Goal: Task Accomplishment & Management: Use online tool/utility

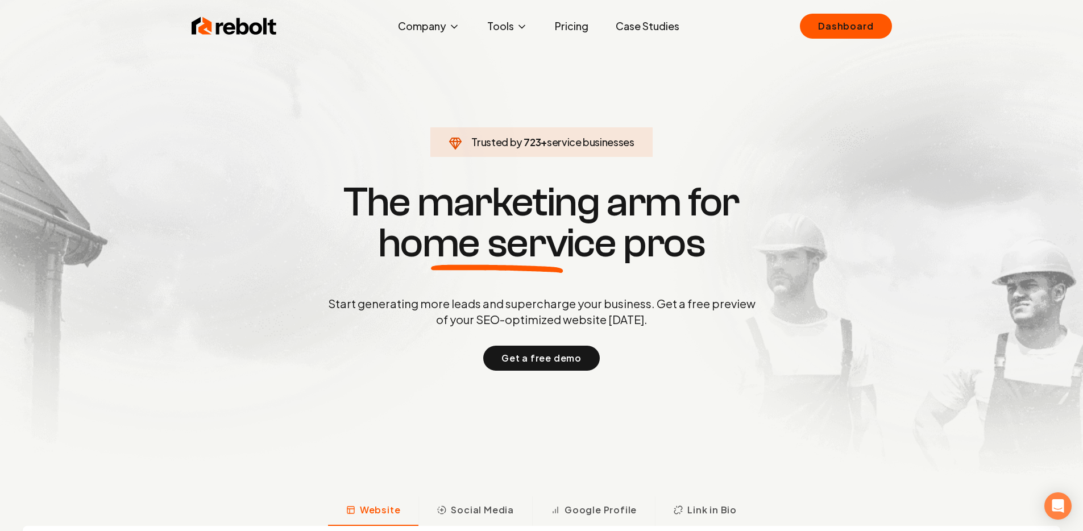
click at [846, 7] on img at bounding box center [541, 251] width 1083 height 503
click at [843, 23] on link "Dashboard" at bounding box center [846, 26] width 92 height 25
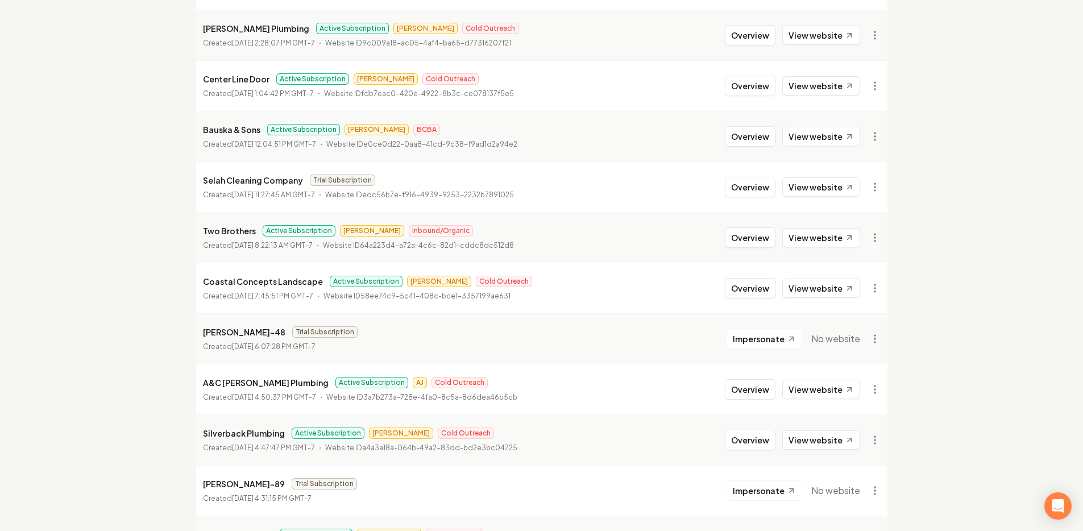
scroll to position [323, 0]
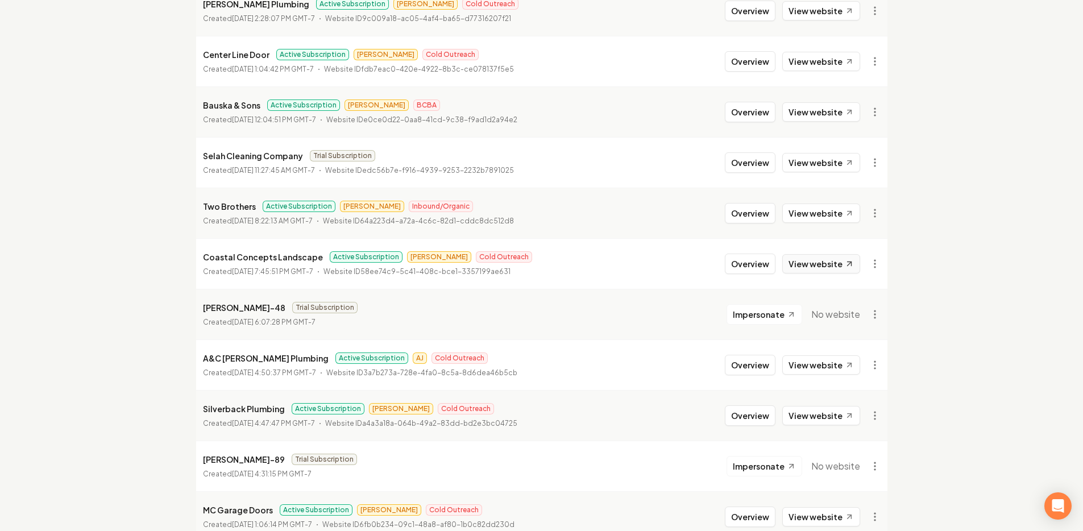
click at [801, 263] on link "View website" at bounding box center [821, 263] width 78 height 19
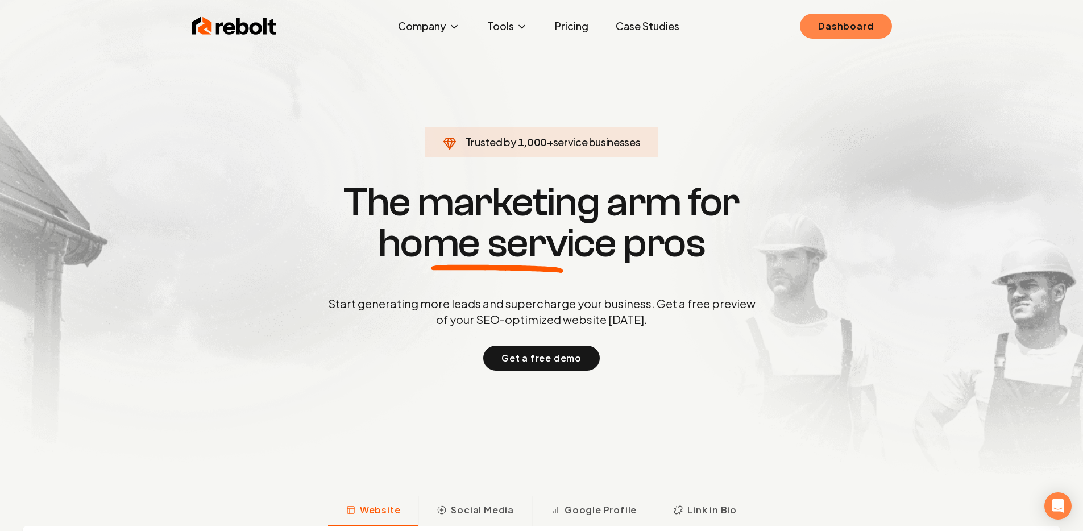
click at [876, 26] on link "Dashboard" at bounding box center [846, 26] width 92 height 25
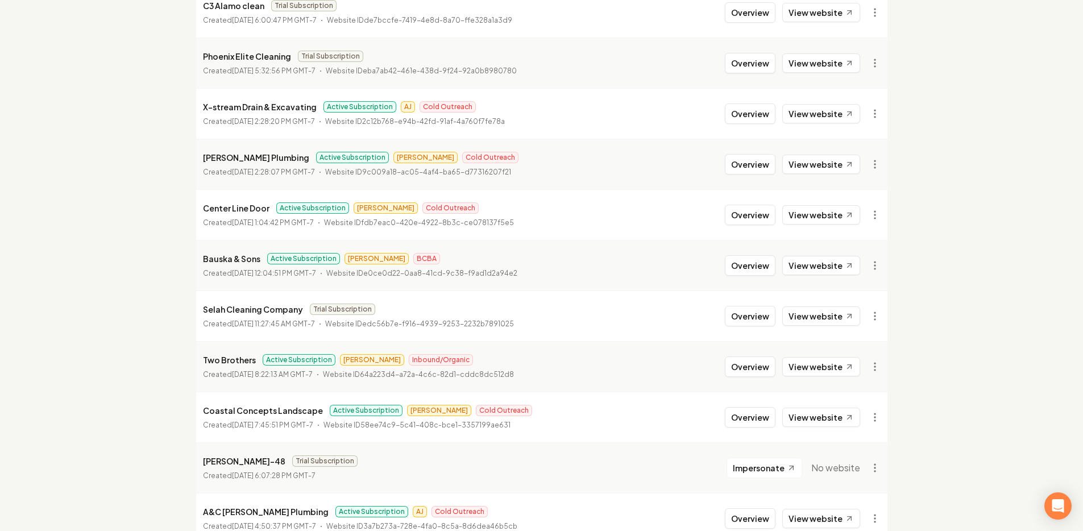
scroll to position [192, 0]
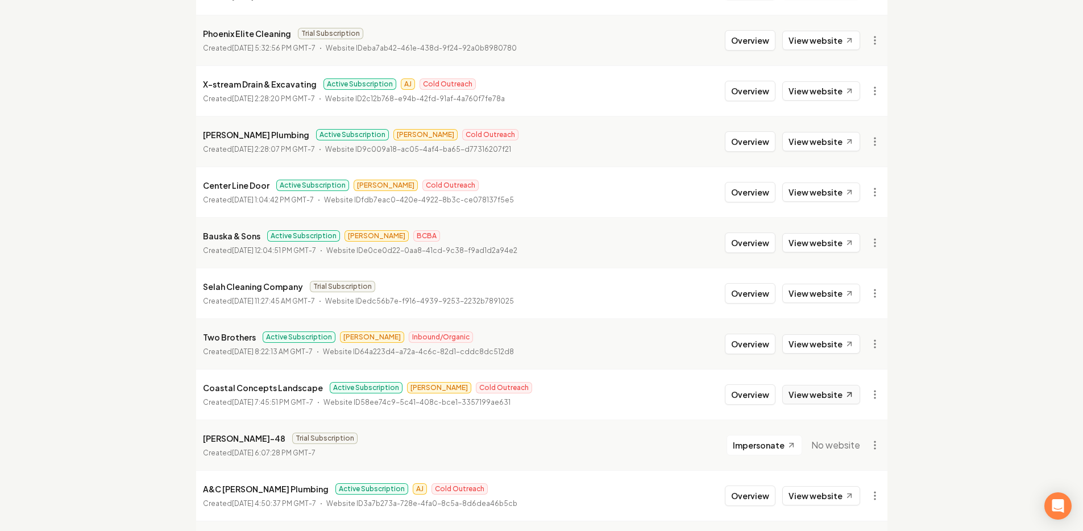
click at [837, 392] on link "View website" at bounding box center [821, 394] width 78 height 19
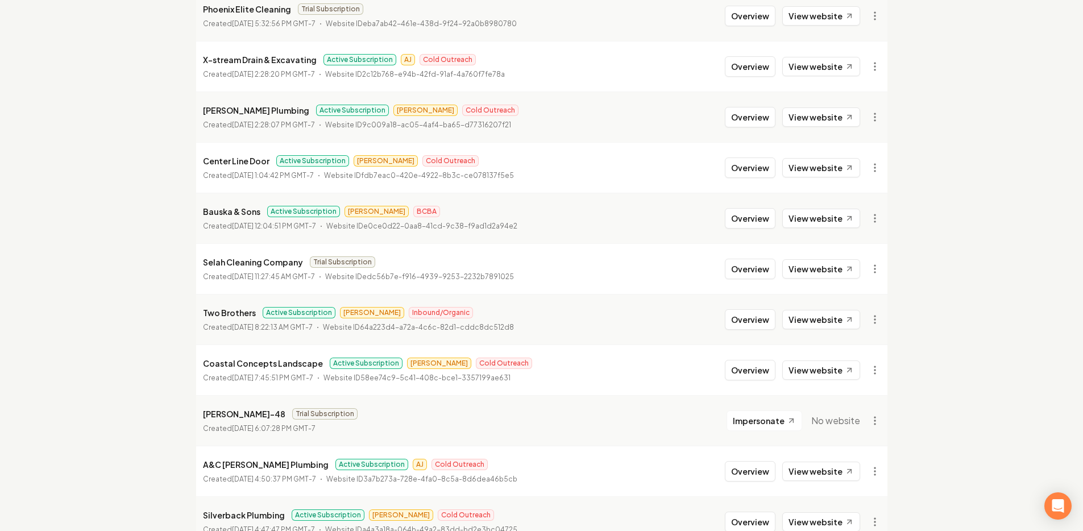
scroll to position [251, 0]
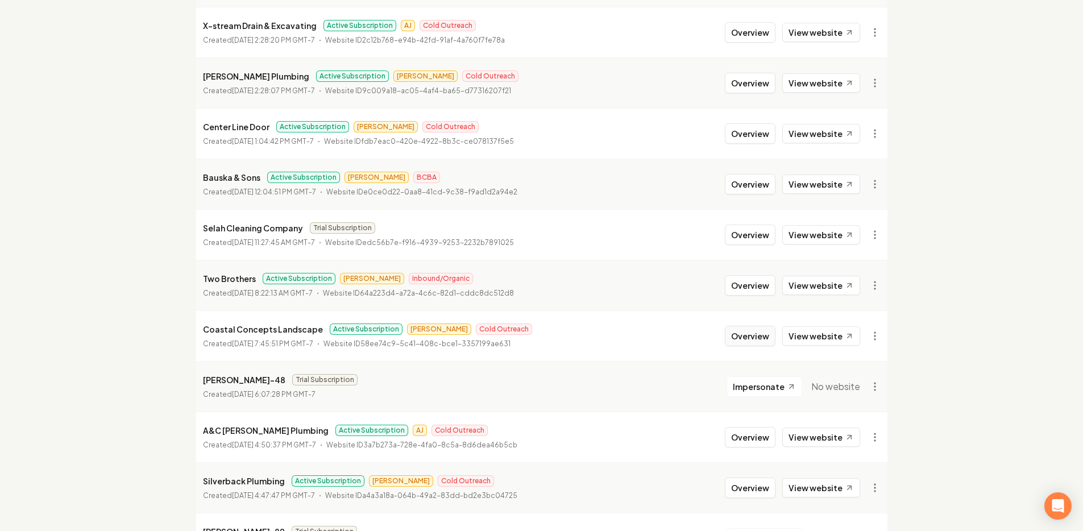
click at [751, 335] on button "Overview" at bounding box center [750, 336] width 51 height 20
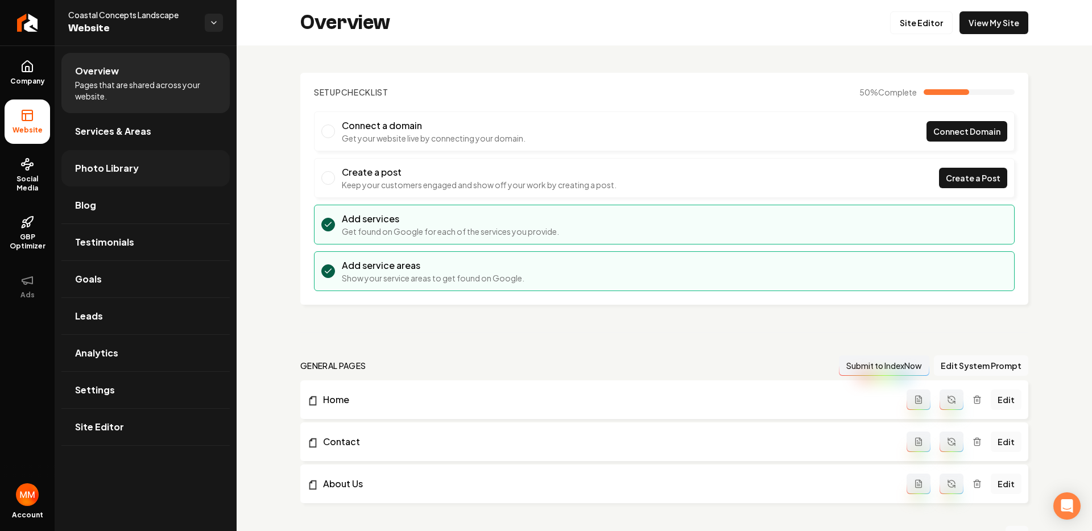
click at [119, 168] on span "Photo Library" at bounding box center [107, 168] width 64 height 14
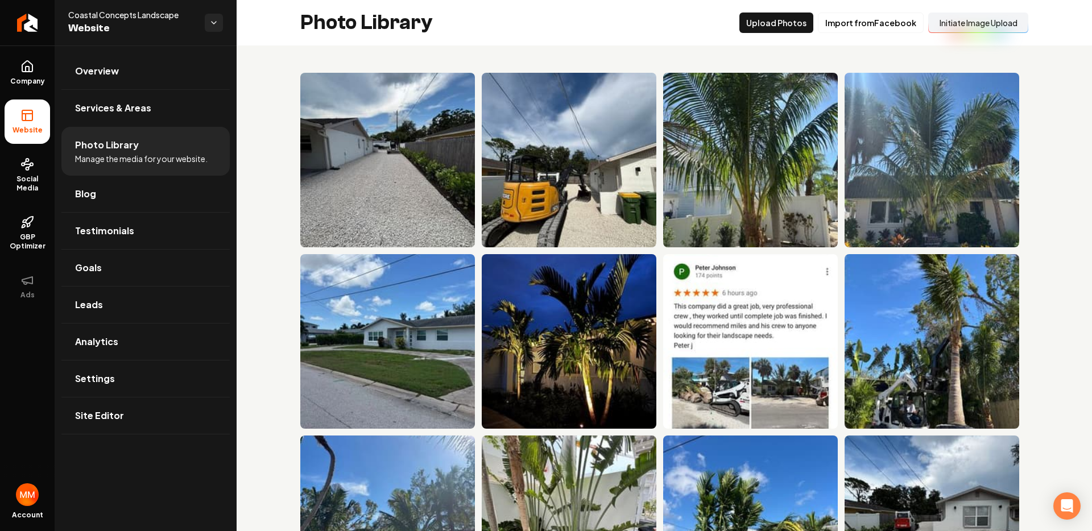
click at [962, 23] on button "Initiate Image Upload" at bounding box center [978, 23] width 100 height 20
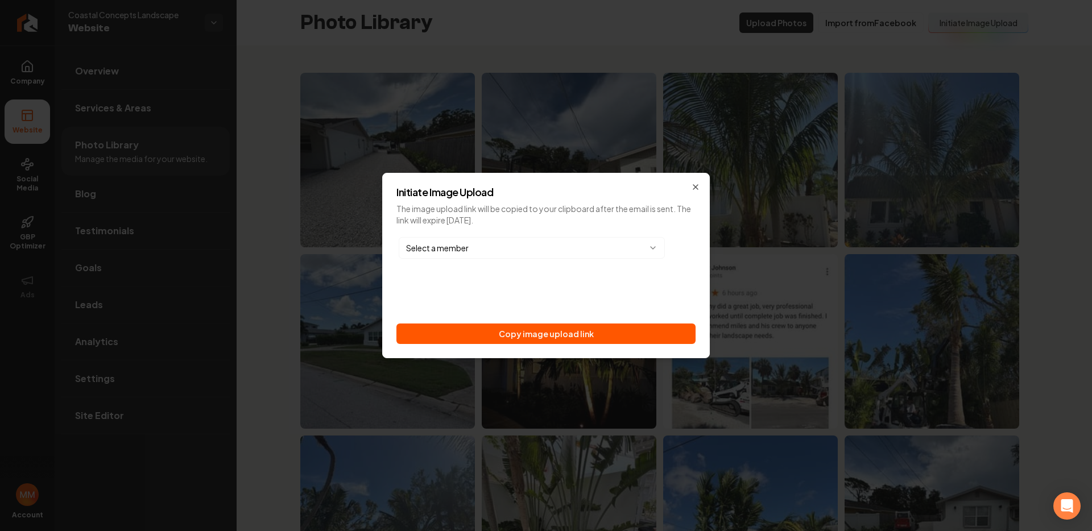
click at [607, 330] on button "Copy image upload link" at bounding box center [545, 334] width 299 height 20
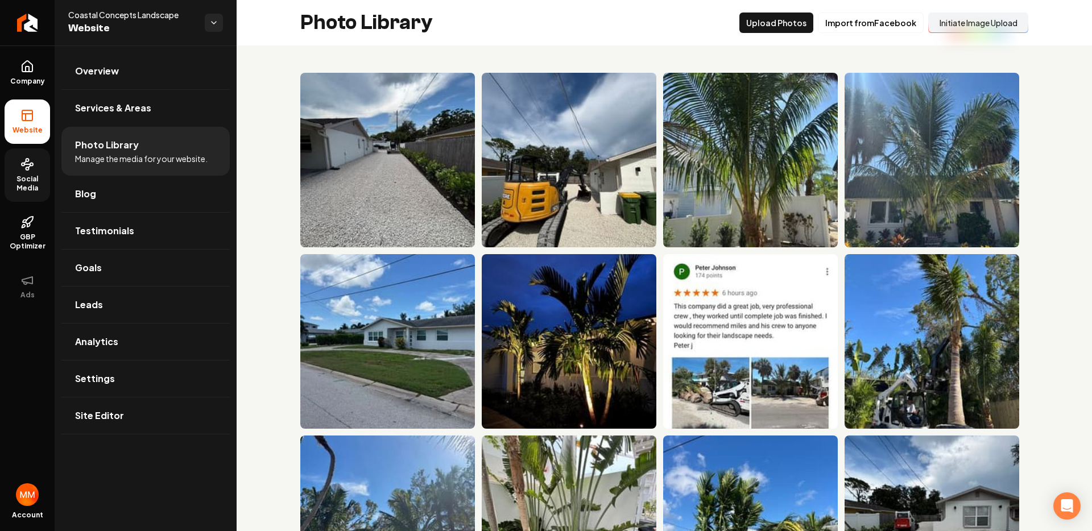
click at [23, 158] on icon at bounding box center [27, 165] width 14 height 14
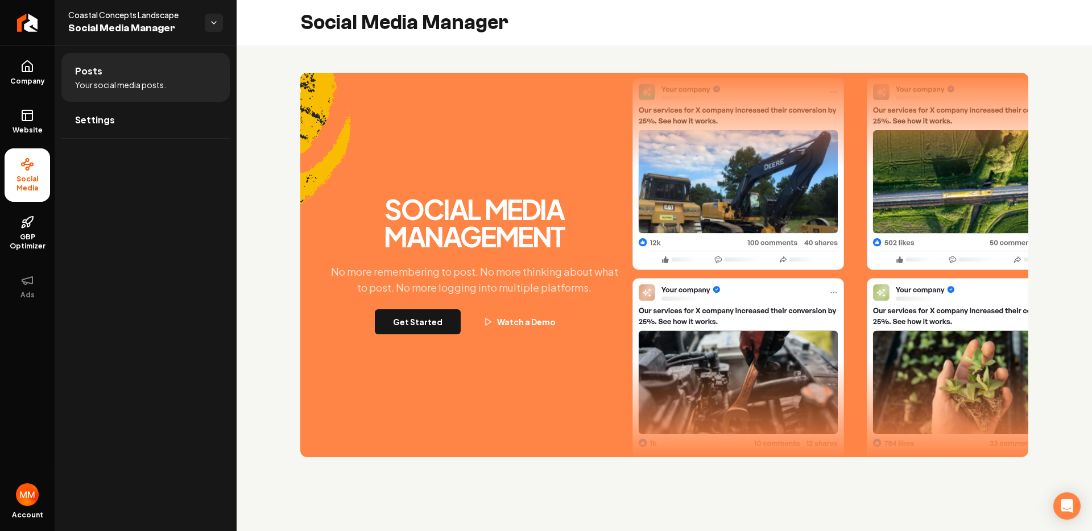
click at [457, 327] on button "Get Started" at bounding box center [418, 321] width 86 height 25
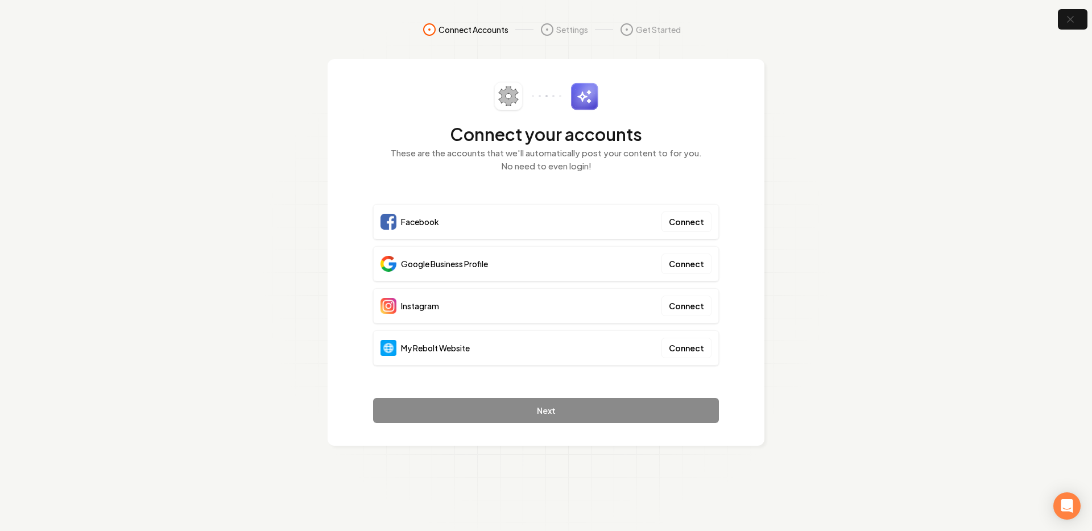
click at [653, 342] on div "My Rebolt Website Connect" at bounding box center [546, 347] width 346 height 35
click at [681, 343] on button "Connect" at bounding box center [686, 348] width 50 height 20
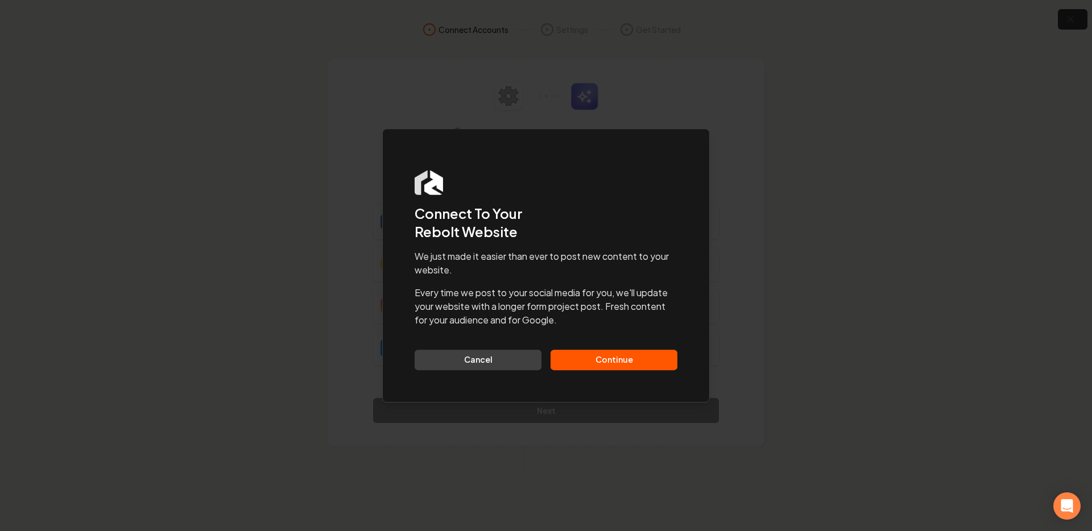
click at [627, 360] on button "Continue" at bounding box center [613, 360] width 127 height 20
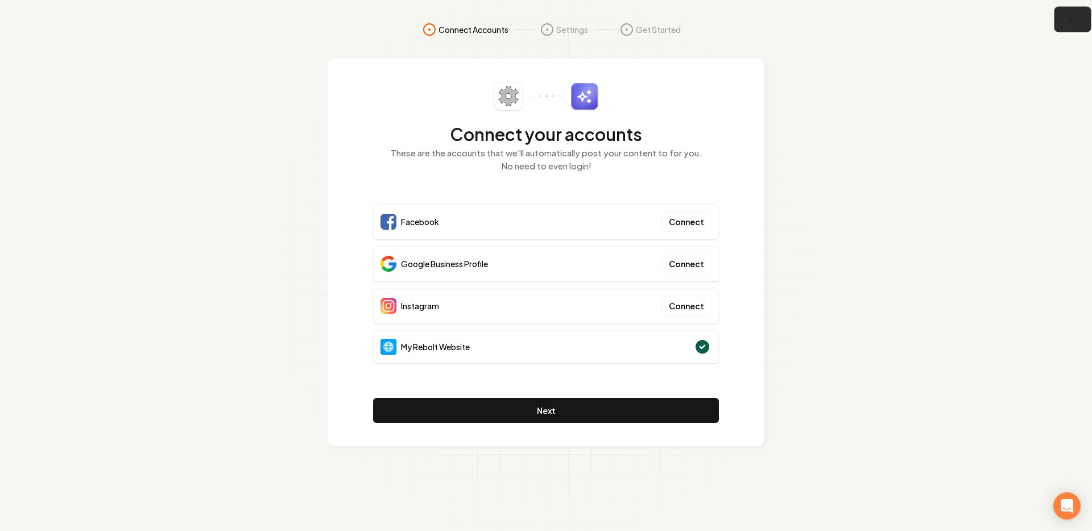
click at [1071, 18] on icon "button" at bounding box center [1069, 19] width 7 height 7
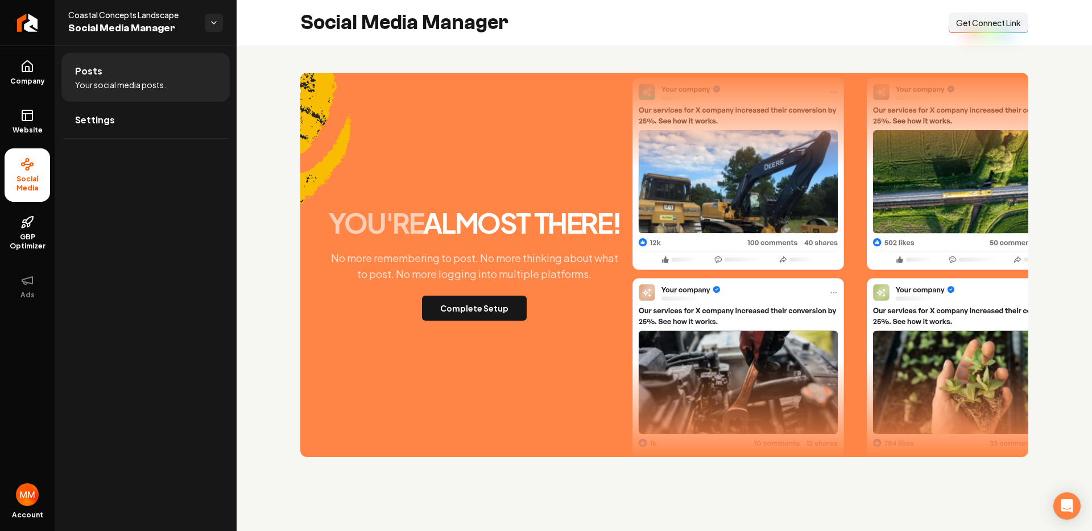
click at [1001, 17] on span "Get Connect Link" at bounding box center [988, 22] width 65 height 11
click at [32, 111] on rect at bounding box center [27, 115] width 10 height 10
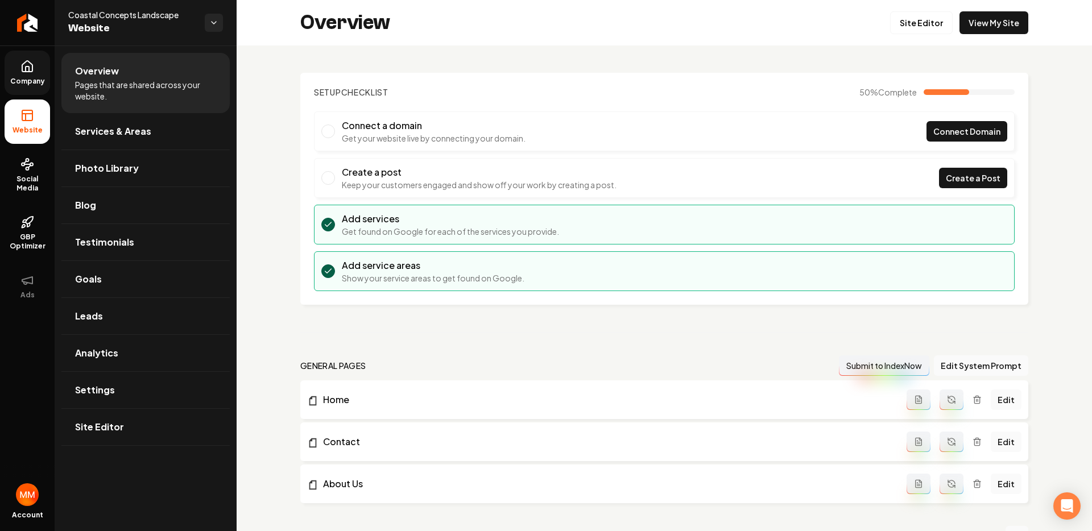
click at [38, 73] on link "Company" at bounding box center [27, 73] width 45 height 44
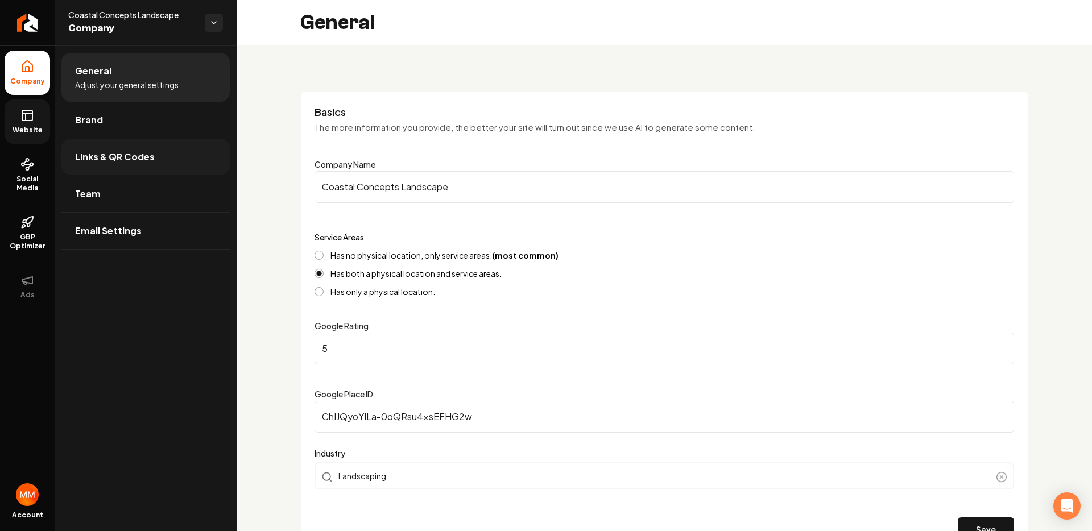
click at [129, 160] on span "Links & QR Codes" at bounding box center [115, 157] width 80 height 14
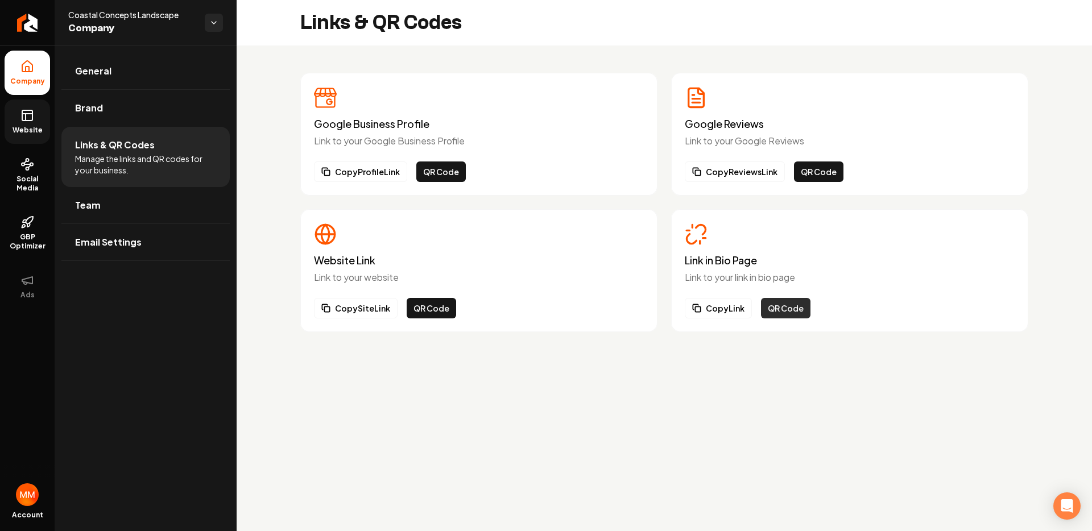
click at [765, 302] on button "QR Code" at bounding box center [785, 308] width 49 height 20
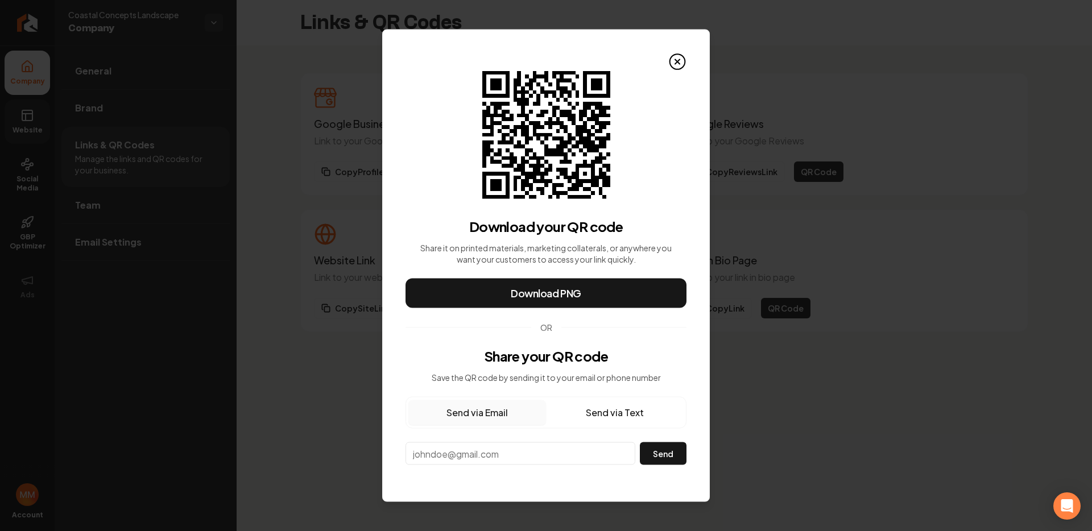
click at [488, 445] on input "email" at bounding box center [520, 453] width 230 height 23
paste input "coastalconceptssrq@gmail.com"
type input "coastalconceptssrq@gmail.com"
click at [660, 458] on button "Send" at bounding box center [663, 453] width 47 height 23
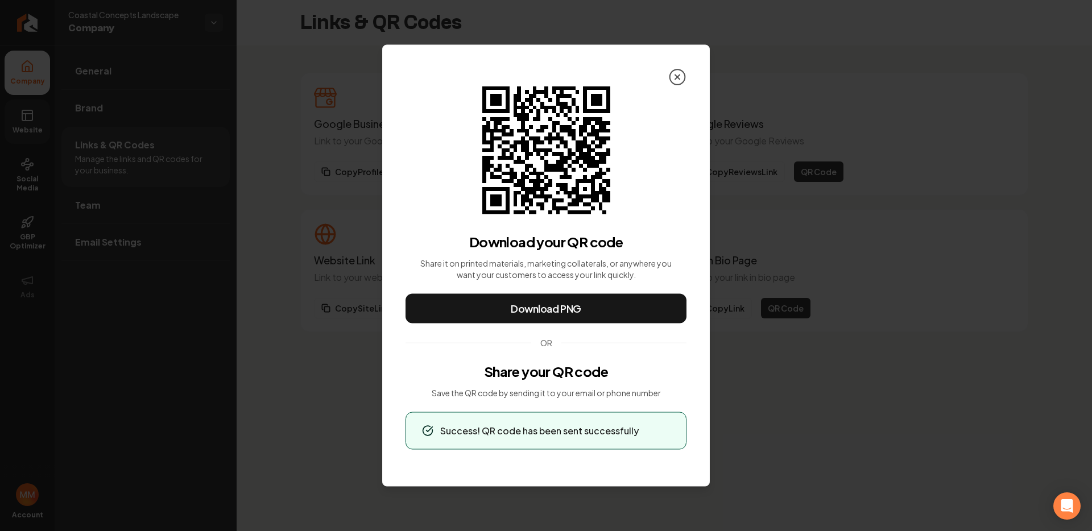
click at [677, 75] on icon at bounding box center [677, 77] width 18 height 18
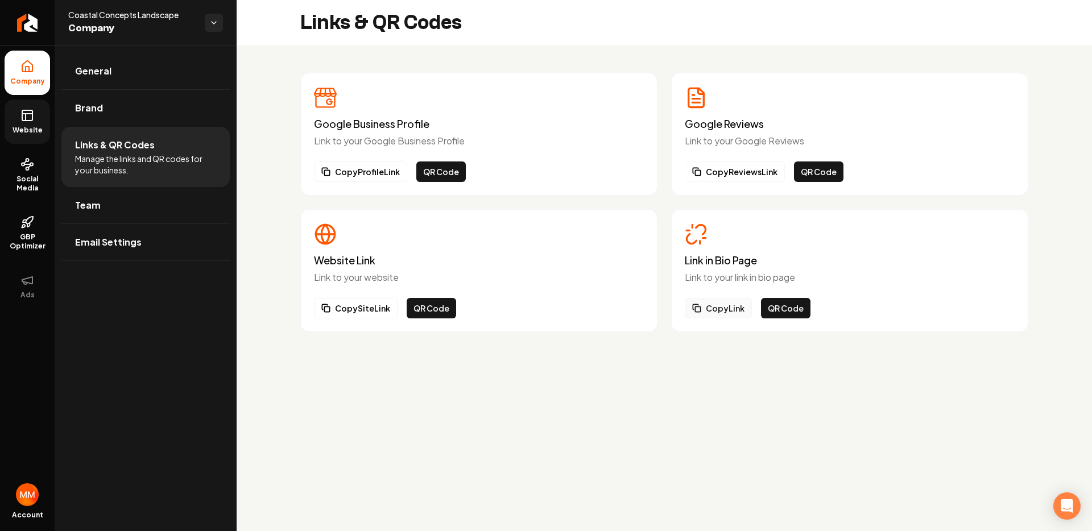
click at [720, 302] on button "Copy Link" at bounding box center [718, 308] width 67 height 20
click at [31, 107] on link "Website" at bounding box center [27, 122] width 45 height 44
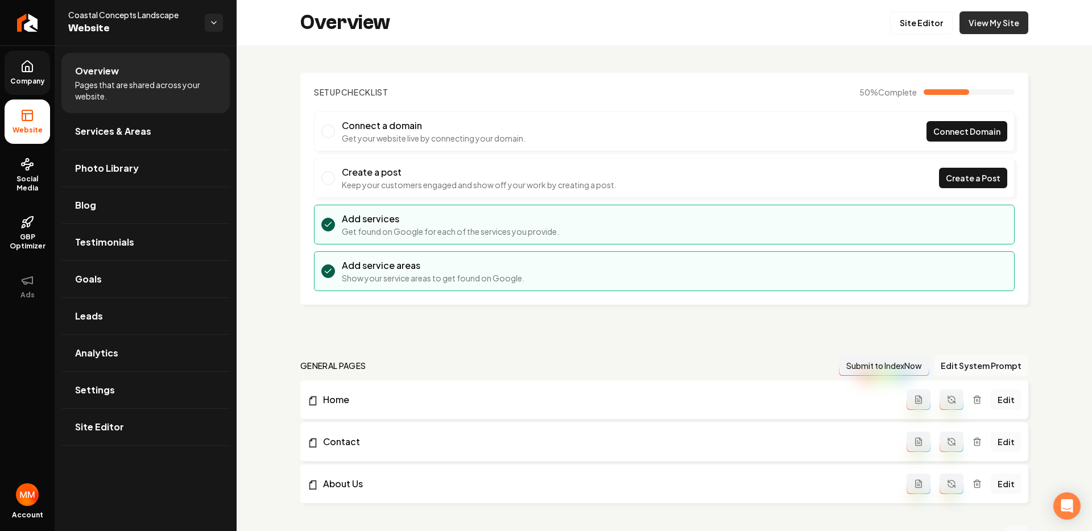
click at [982, 26] on link "View My Site" at bounding box center [993, 22] width 69 height 23
